Goal: Task Accomplishment & Management: Manage account settings

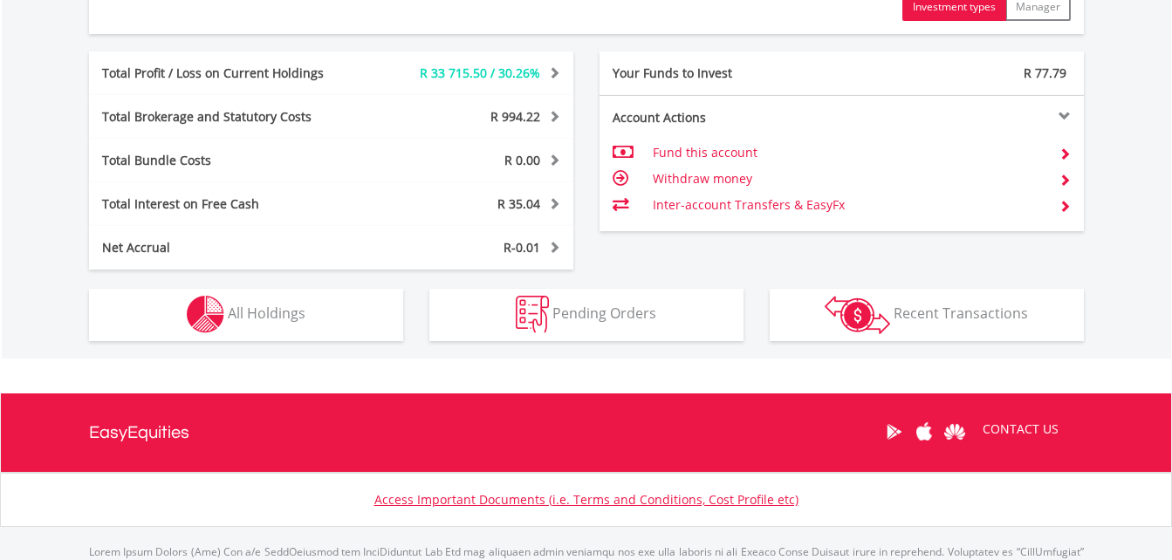
scroll to position [960, 0]
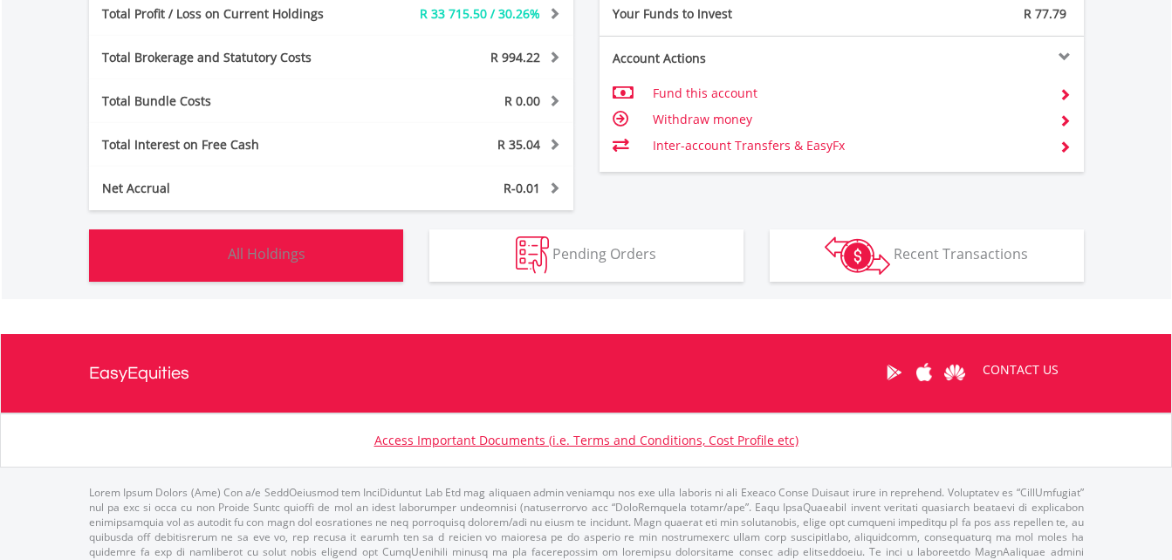
click at [276, 250] on span "All Holdings" at bounding box center [267, 253] width 78 height 19
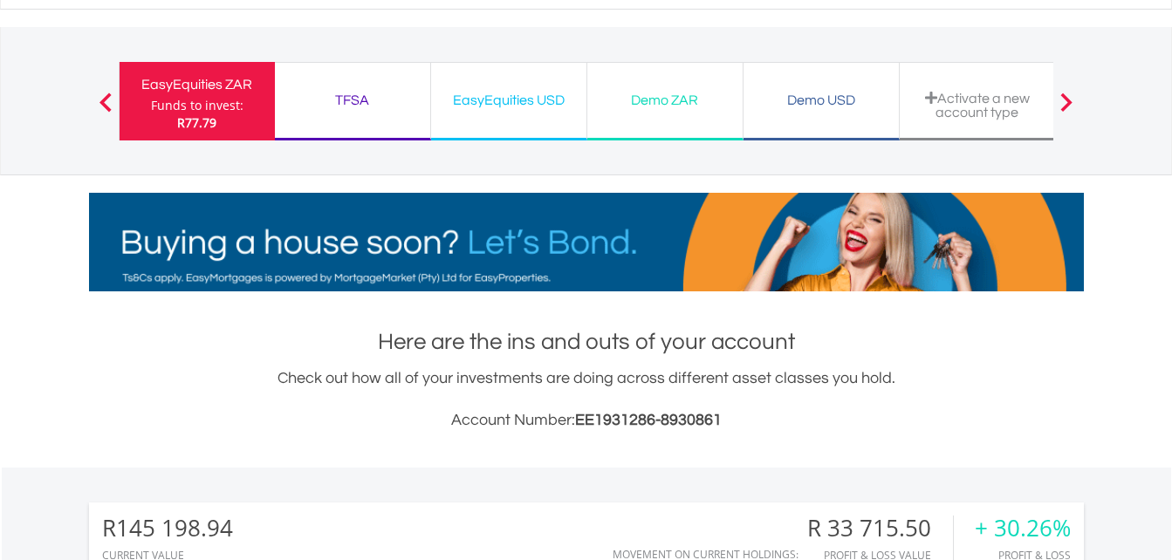
scroll to position [0, 0]
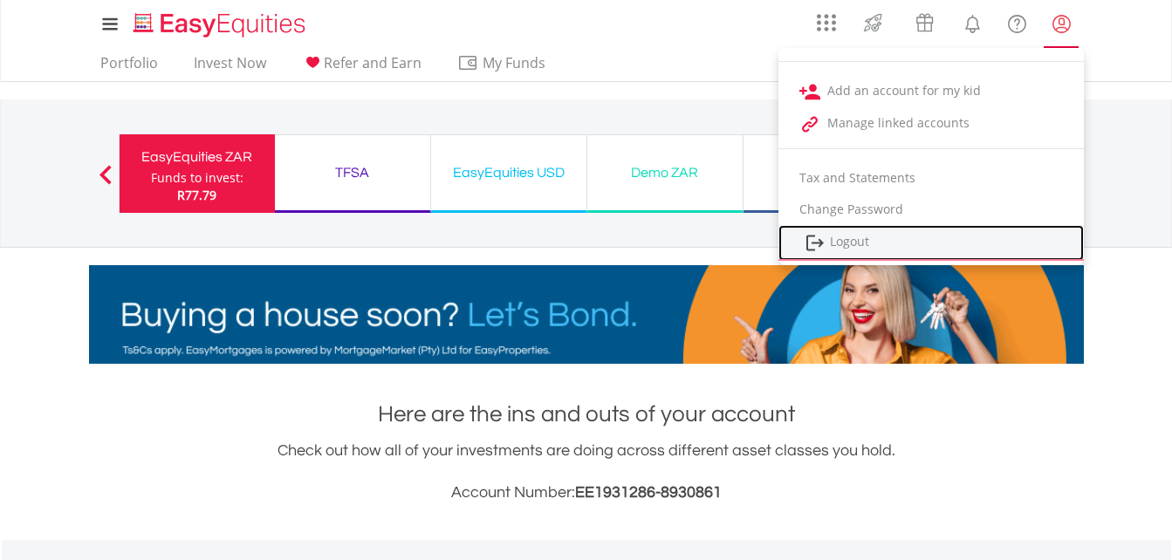
click at [888, 235] on link "Logout" at bounding box center [930, 243] width 305 height 36
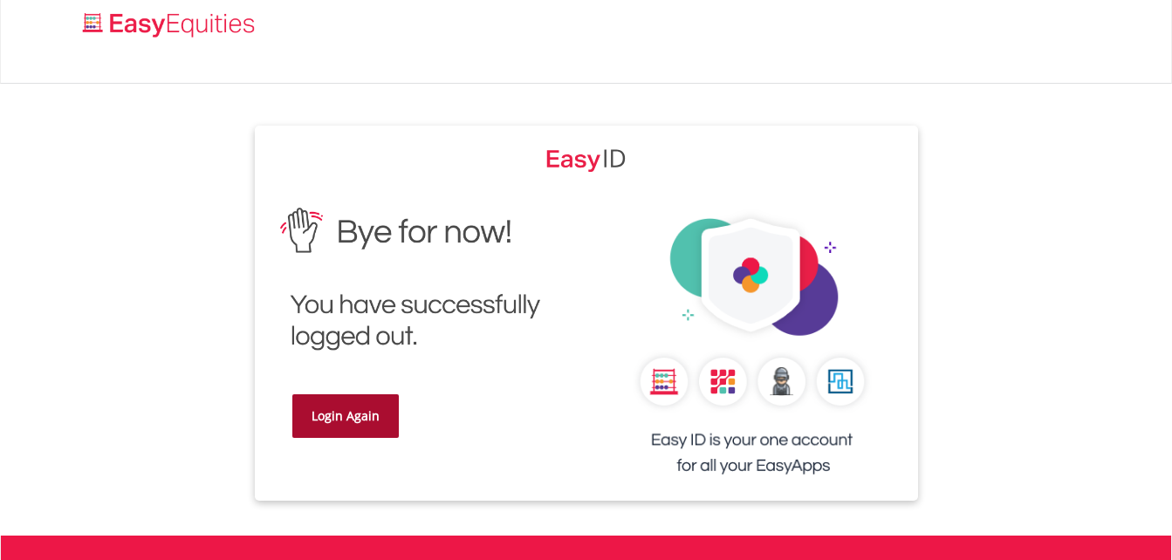
click at [350, 407] on link "Login Again" at bounding box center [345, 416] width 106 height 44
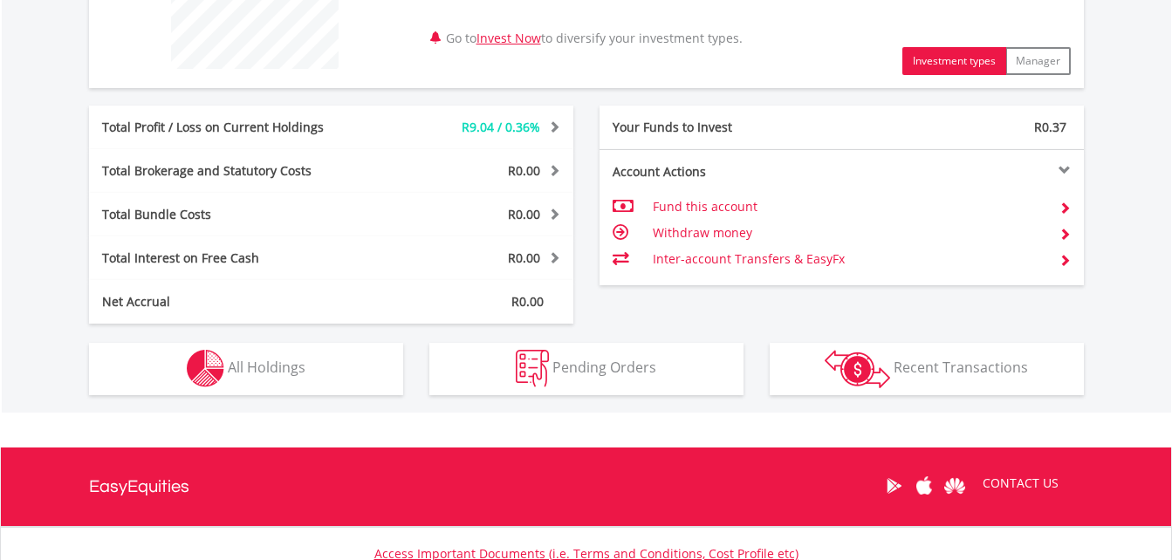
scroll to position [785, 0]
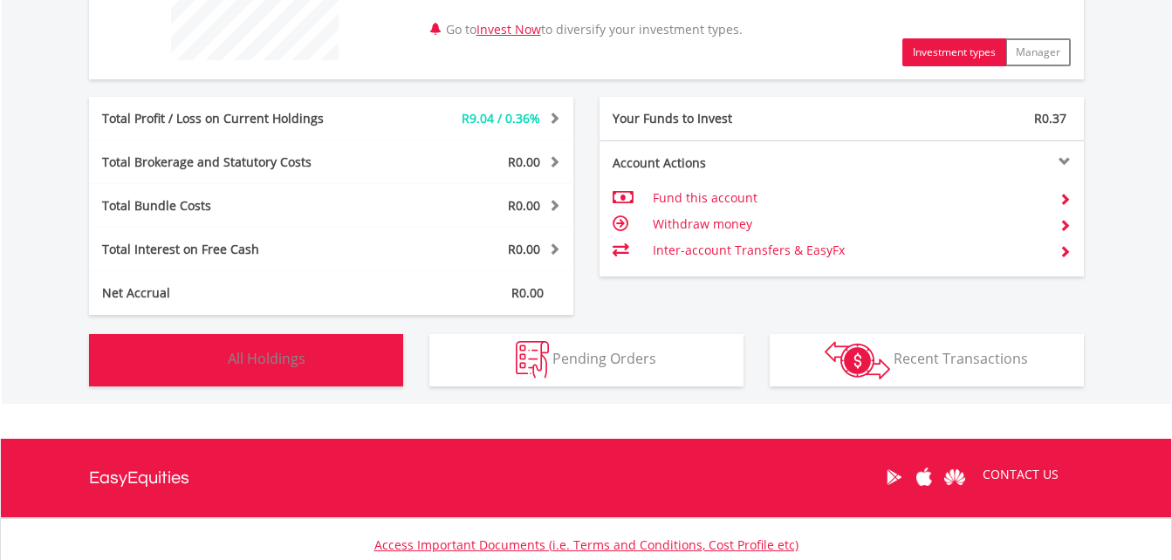
click at [252, 355] on span "All Holdings" at bounding box center [267, 358] width 78 height 19
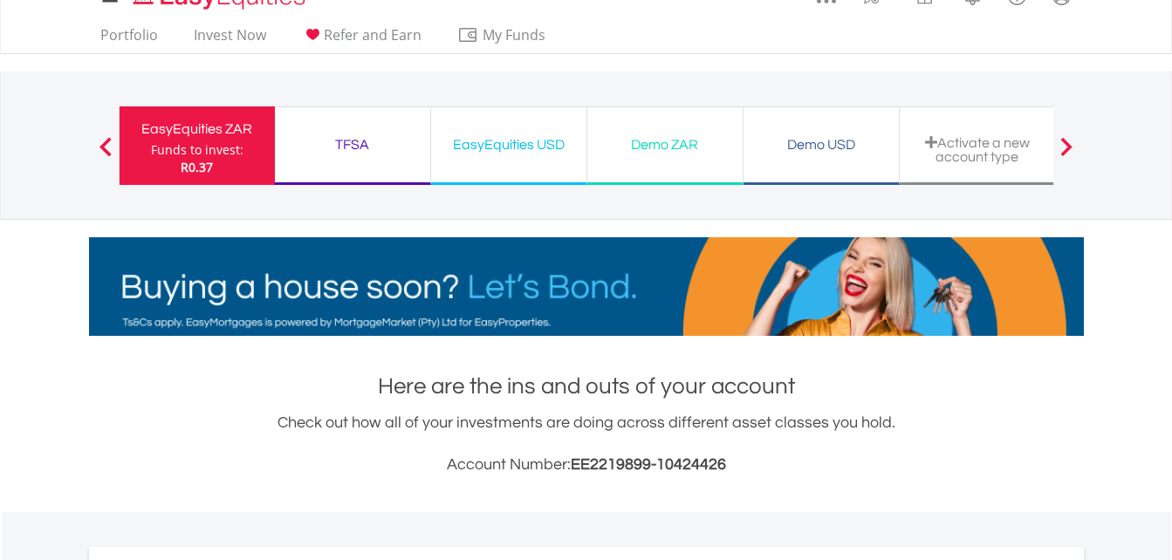
scroll to position [0, 0]
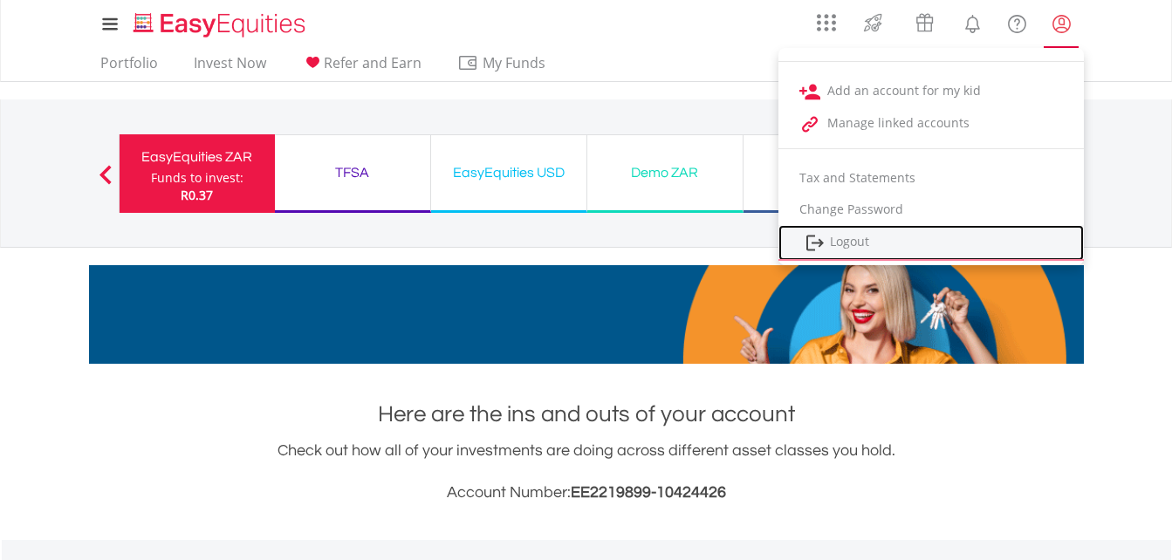
click at [893, 235] on link "Logout" at bounding box center [930, 243] width 305 height 36
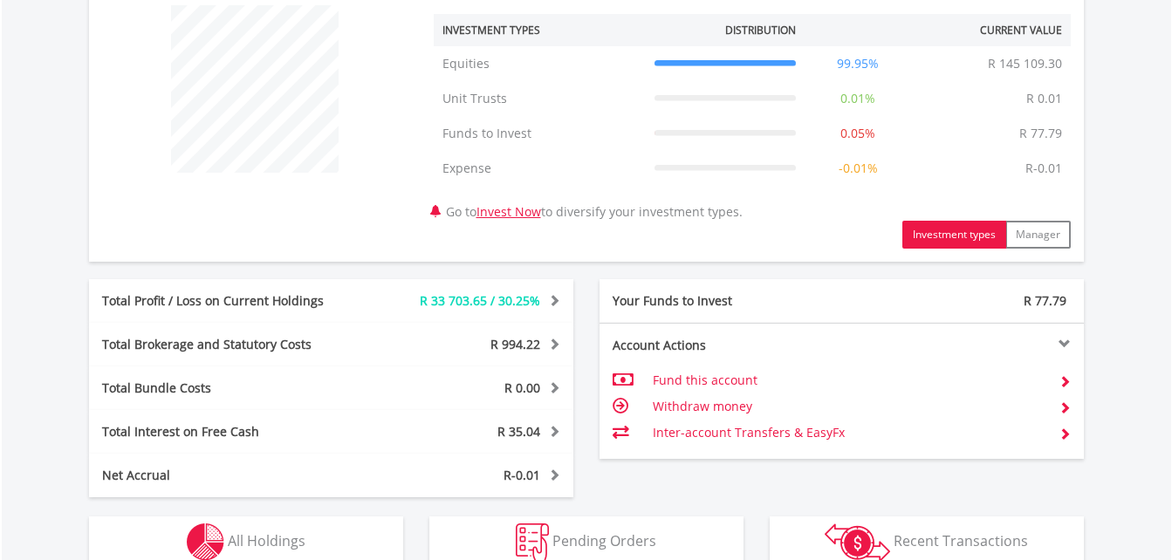
scroll to position [942, 0]
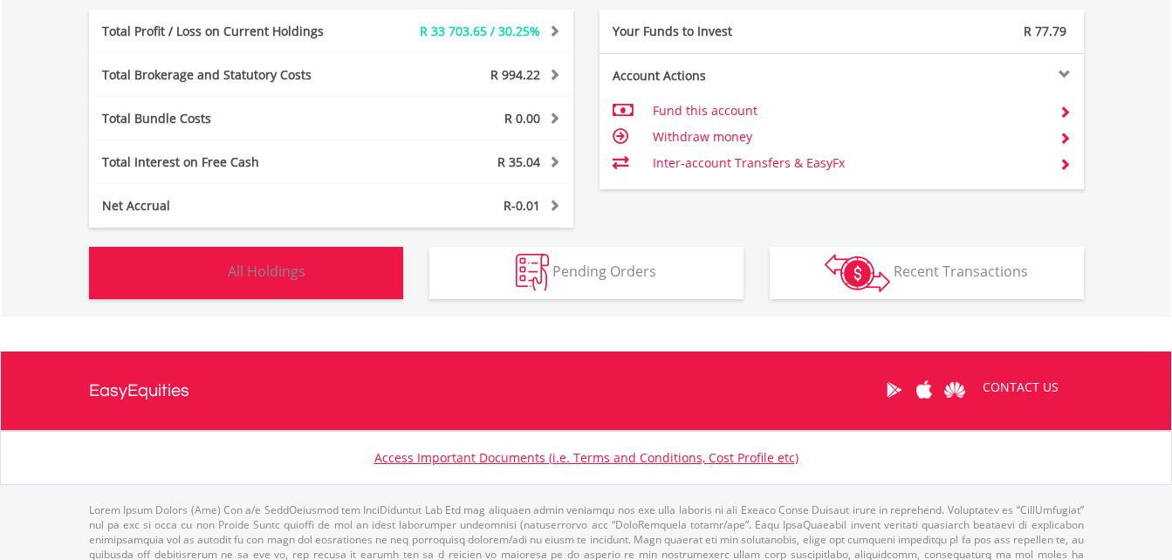
click at [254, 264] on span "All Holdings" at bounding box center [267, 271] width 78 height 19
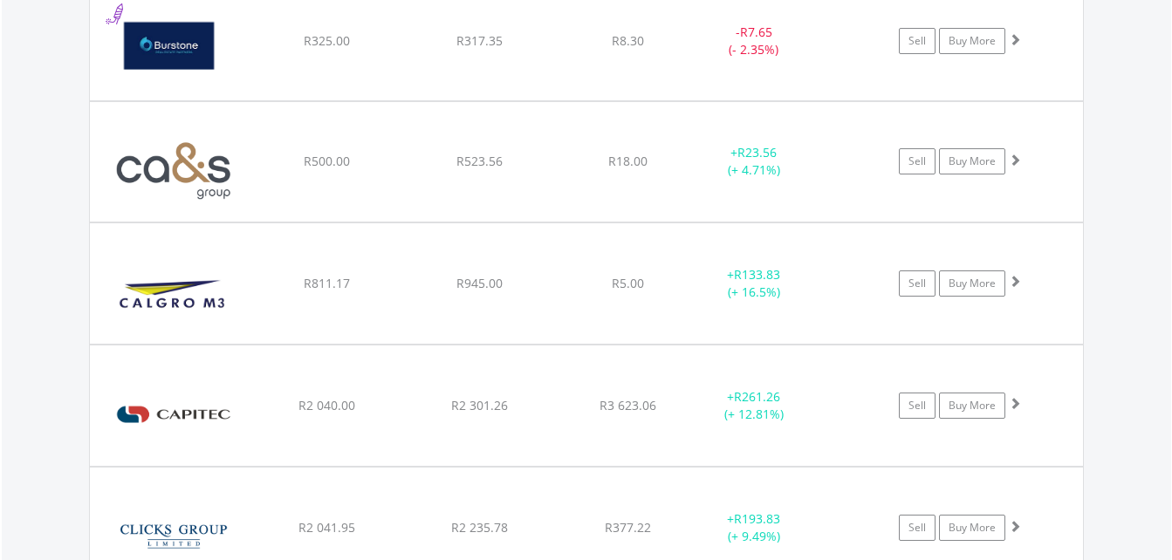
scroll to position [2605, 0]
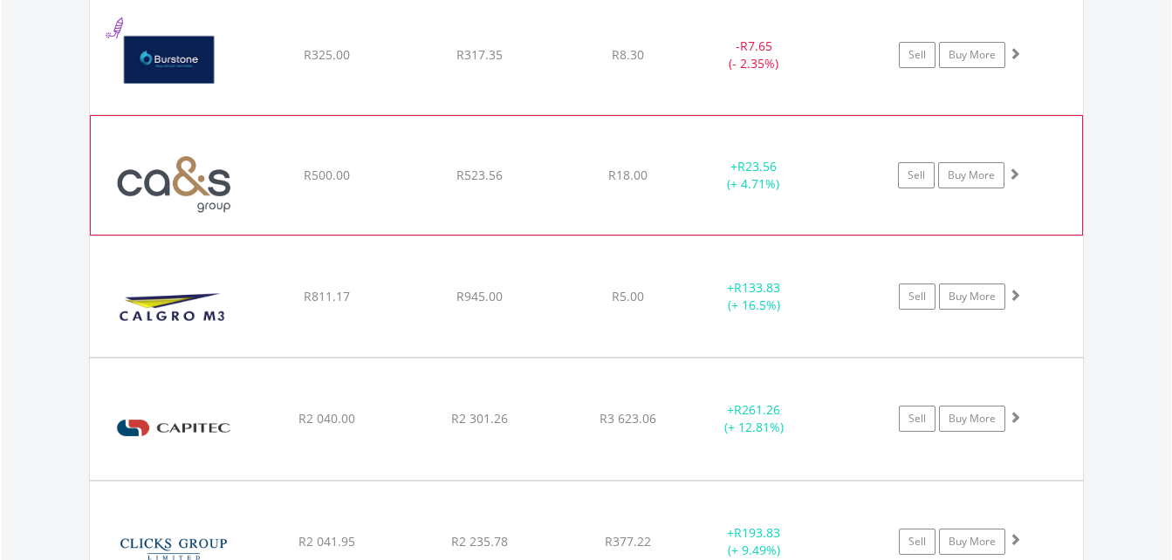
click at [175, 161] on img at bounding box center [174, 184] width 150 height 92
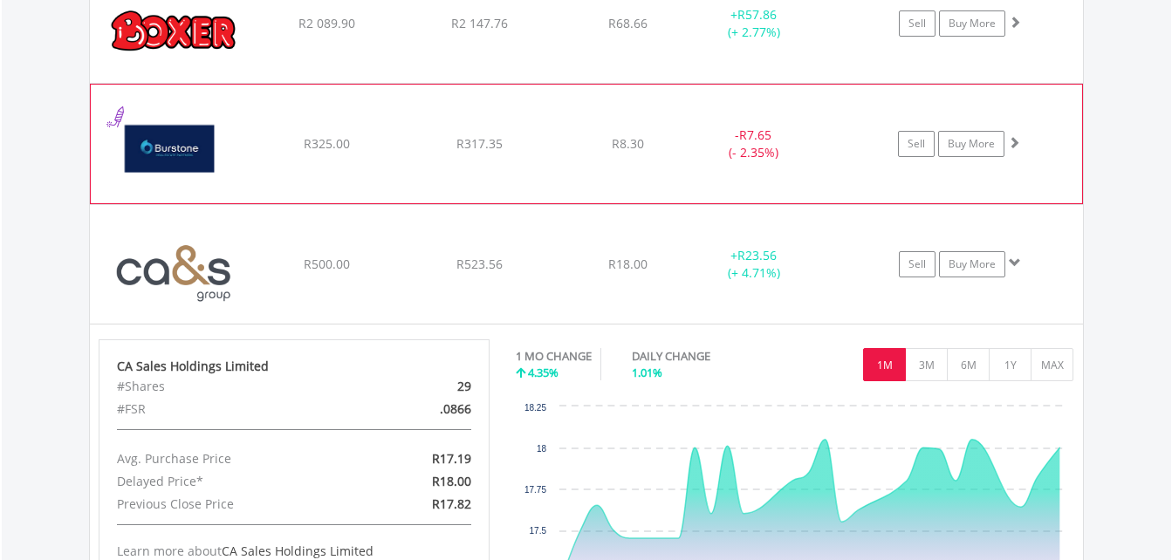
scroll to position [2517, 0]
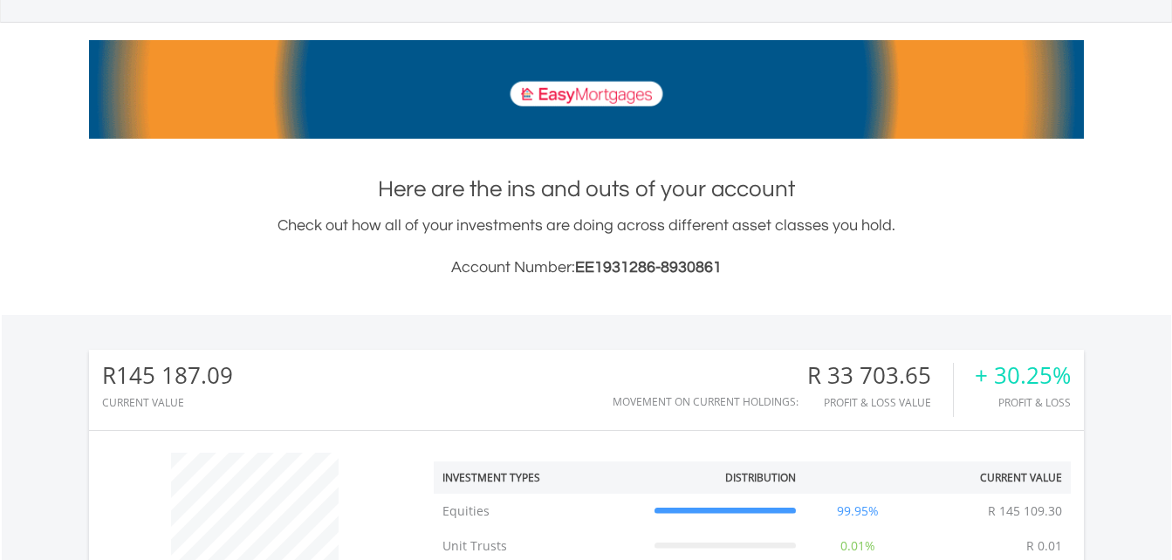
scroll to position [0, 0]
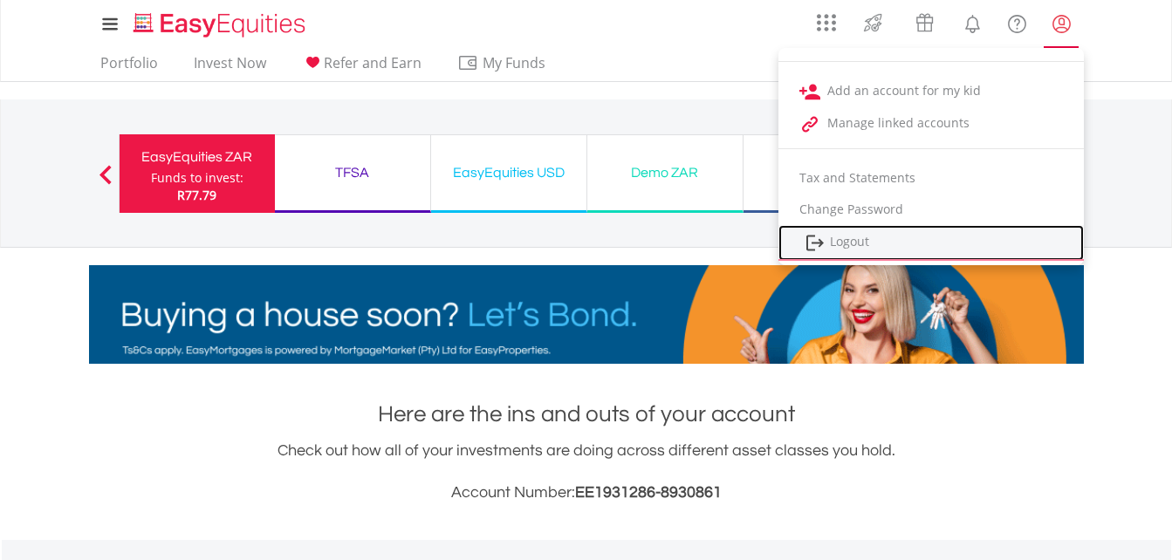
click at [876, 235] on link "Logout" at bounding box center [930, 243] width 305 height 36
